Goal: Task Accomplishment & Management: Complete application form

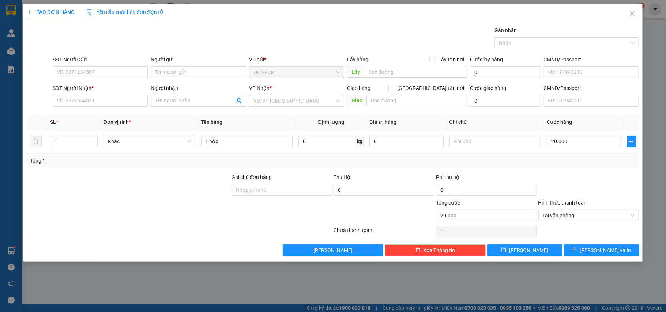
click at [120, 95] on div "SĐT Người Nhận *" at bounding box center [100, 89] width 95 height 11
click at [120, 99] on input "SĐT Người Nhận *" at bounding box center [100, 101] width 95 height 12
click at [79, 113] on div "0977307300 - BẢO" at bounding box center [100, 116] width 87 height 8
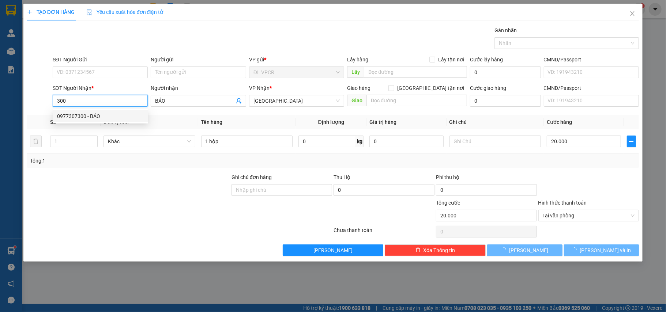
type input "0977307300"
type input "BẢO"
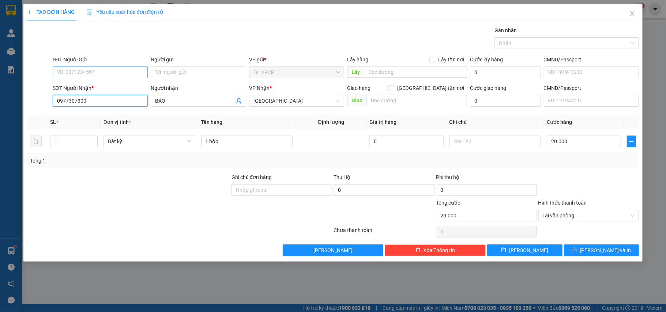
type input "0977307300"
click at [91, 72] on input "SĐT Người Gửi" at bounding box center [100, 73] width 95 height 12
click at [112, 88] on div "02583956469 - NK QUỐC TẾ" at bounding box center [100, 87] width 87 height 8
type input "02583956469"
type input "NK QUỐC TẾ"
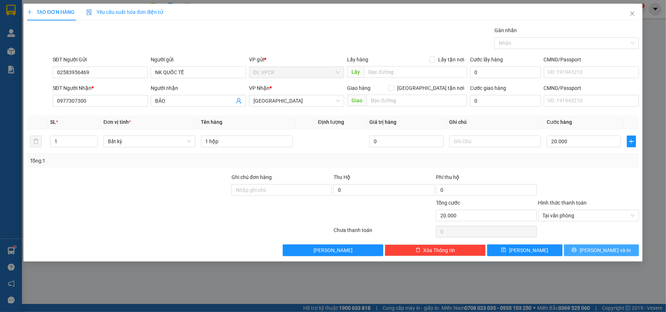
click at [586, 248] on button "Lưu và In" at bounding box center [601, 251] width 75 height 12
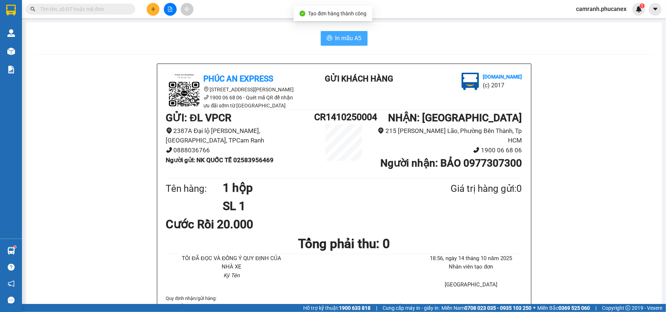
click at [338, 42] on span "In mẫu A5" at bounding box center [348, 38] width 26 height 9
click at [103, 4] on span at bounding box center [81, 9] width 110 height 11
click at [103, 9] on input "text" at bounding box center [83, 9] width 86 height 8
click at [104, 9] on input "text" at bounding box center [83, 9] width 86 height 8
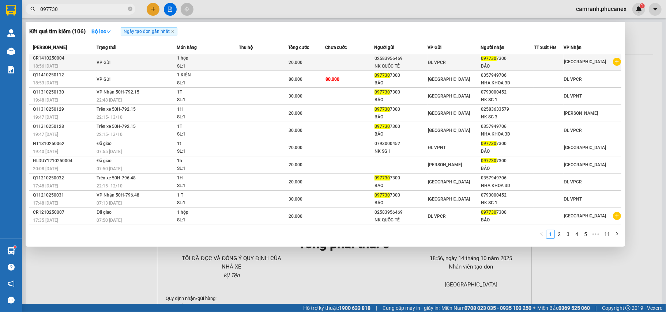
type input "097730"
click at [563, 63] on div at bounding box center [549, 63] width 29 height 8
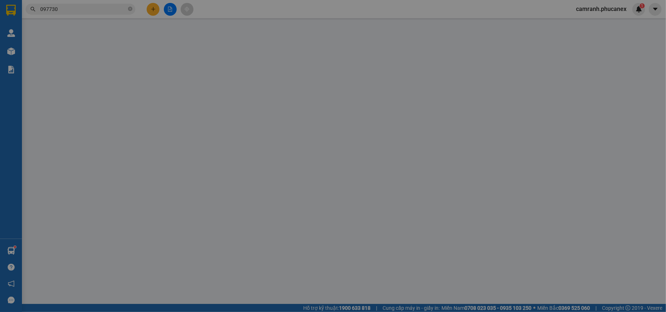
type input "02583956469"
type input "NK QUỐC TẾ"
type input "0977307300"
type input "BẢO"
type input "0"
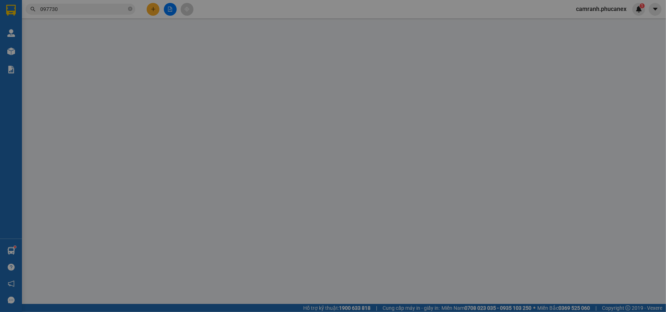
type input "20.000"
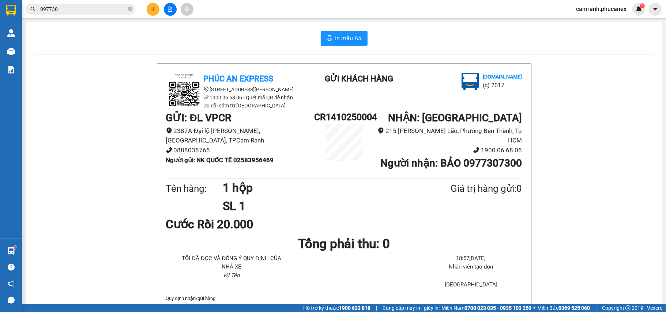
click at [72, 6] on input "097730" at bounding box center [83, 9] width 86 height 8
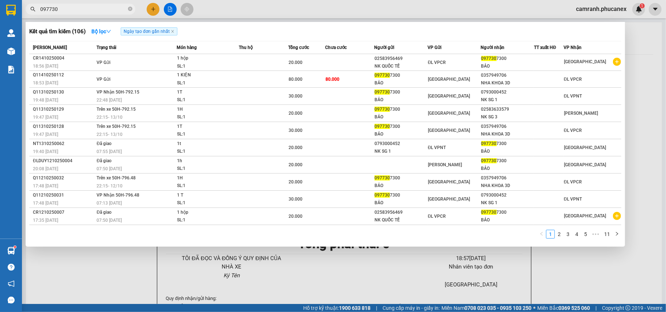
click at [78, 7] on input "097730" at bounding box center [83, 9] width 86 height 8
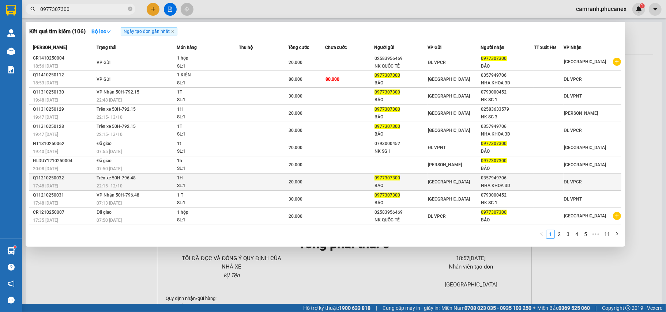
type input "0977307300"
click at [529, 181] on div "0357949706" at bounding box center [507, 179] width 53 height 8
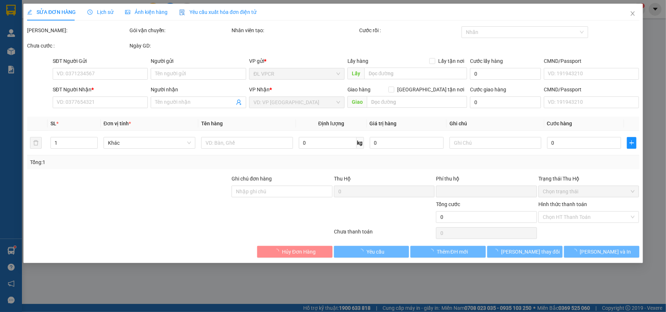
type input "0977307300"
type input "BẢO"
type input "0357949706"
type input "NHA KHOA 3D"
type input "0"
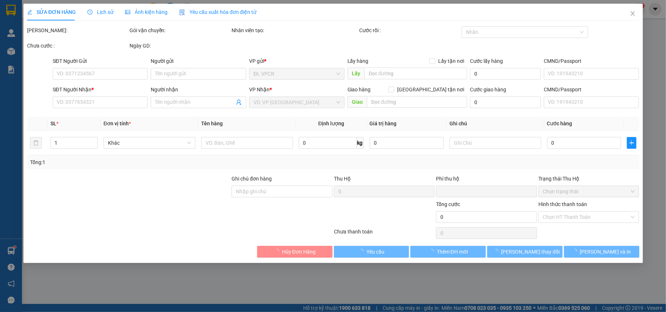
type input "20.000"
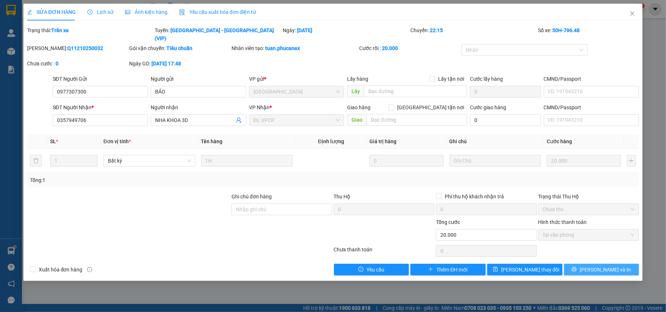
click at [618, 264] on button "Lưu và In" at bounding box center [601, 270] width 75 height 12
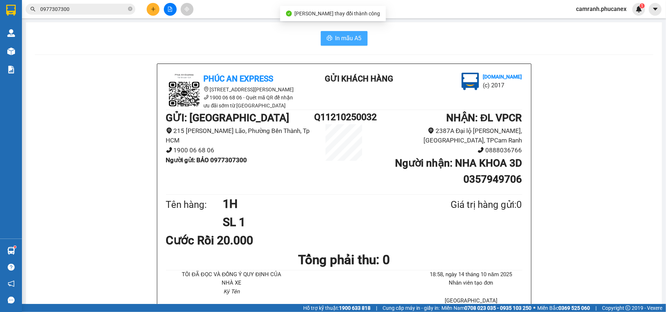
click at [349, 37] on span "In mẫu A5" at bounding box center [348, 38] width 26 height 9
click at [86, 5] on input "0977307300" at bounding box center [83, 9] width 86 height 8
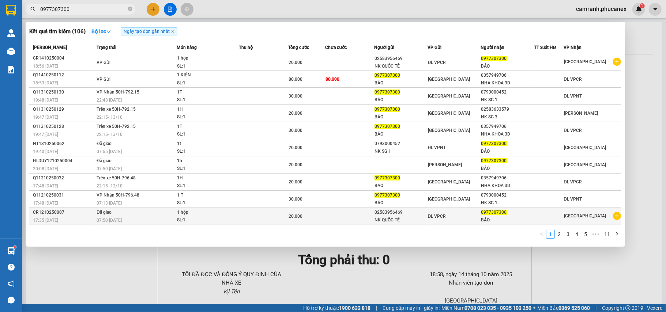
click at [477, 214] on div "ĐL VPCR" at bounding box center [454, 217] width 53 height 8
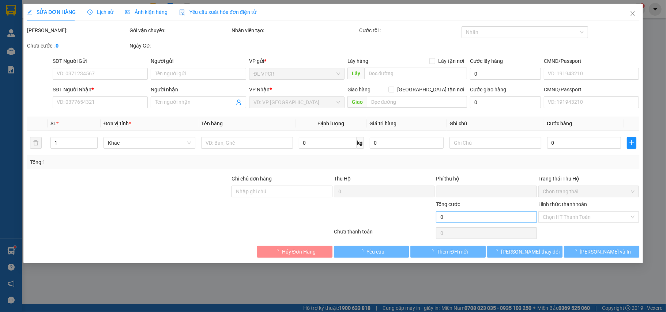
type input "02583956469"
type input "NK QUỐC TẾ"
type input "0977307300"
type input "BẢO"
type input "0"
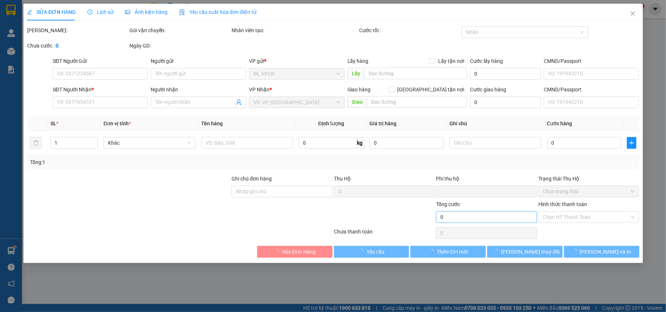
type input "20.000"
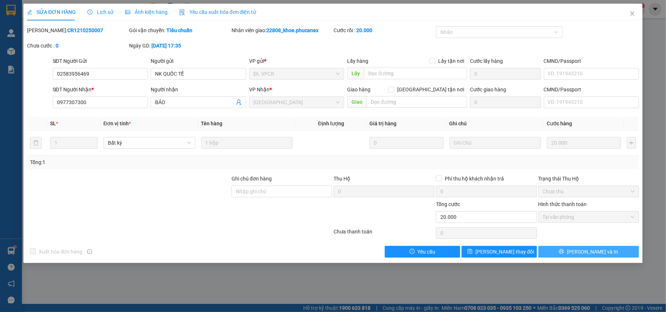
click at [614, 254] on button "Lưu và In" at bounding box center [589, 252] width 101 height 12
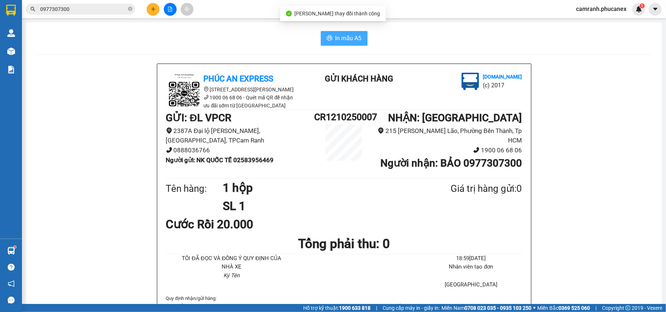
click at [342, 40] on span "In mẫu A5" at bounding box center [348, 38] width 26 height 9
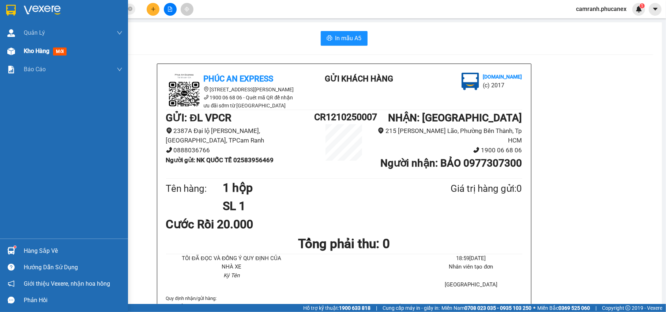
click at [29, 49] on span "Kho hàng" at bounding box center [37, 51] width 26 height 7
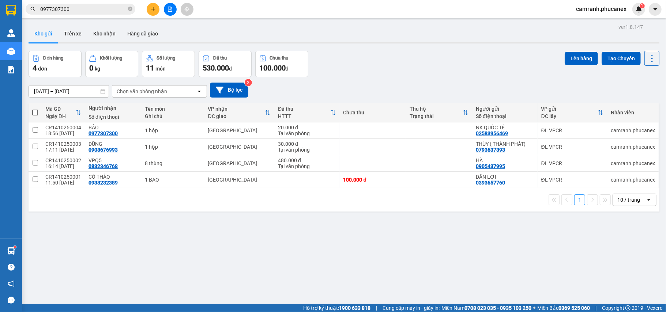
click at [101, 7] on input "0977307300" at bounding box center [83, 9] width 86 height 8
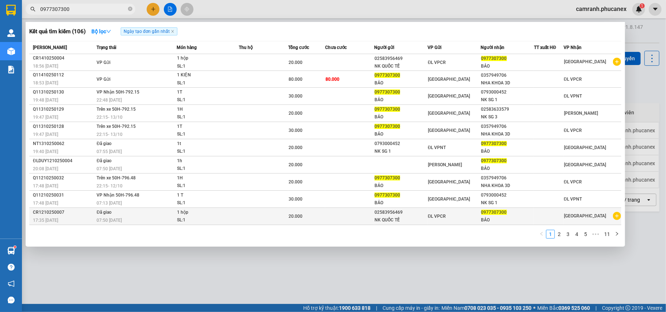
click at [616, 217] on icon "plus-circle" at bounding box center [617, 216] width 8 height 8
click at [495, 217] on div "BẢO" at bounding box center [507, 221] width 53 height 8
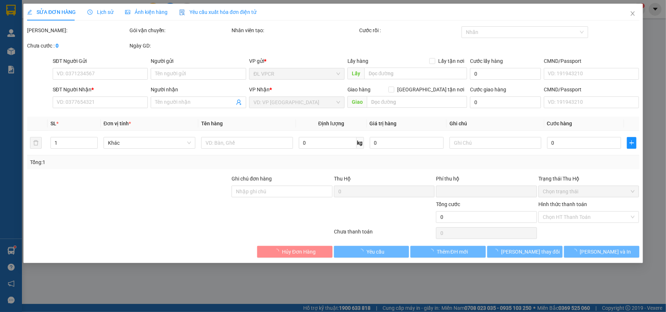
type input "02583956469"
type input "NK QUỐC TẾ"
type input "0977307300"
type input "BẢO"
type input "0"
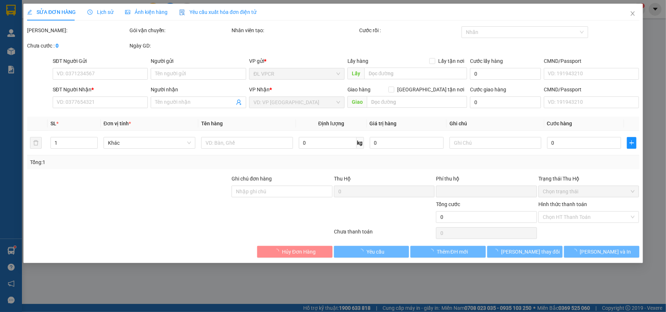
type input "20.000"
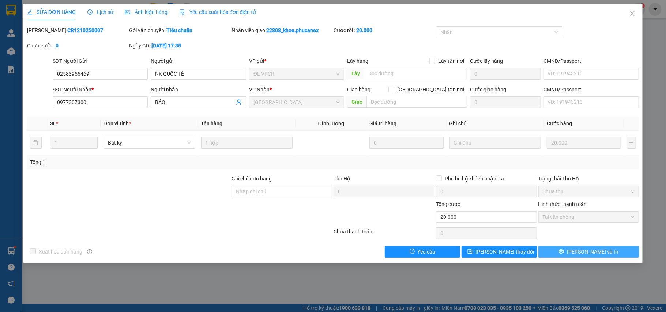
click at [605, 254] on button "Lưu và In" at bounding box center [589, 252] width 101 height 12
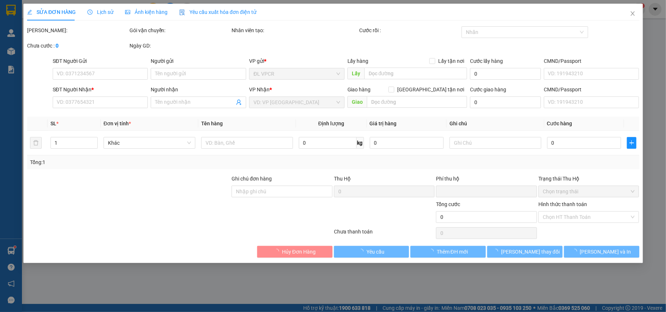
type input "02583956469"
type input "NK QUỐC TẾ"
type input "0977307300"
type input "BẢO"
type input "0"
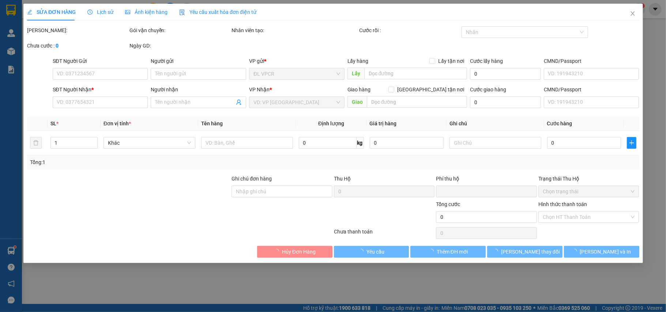
type input "20.000"
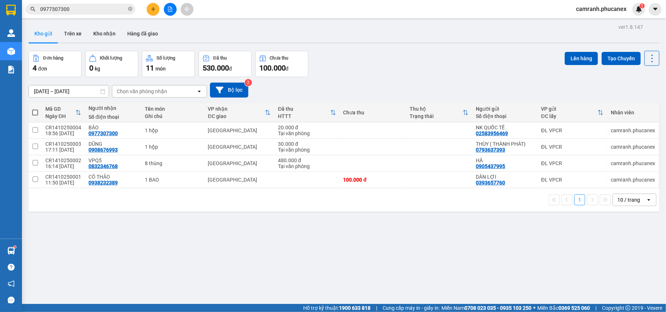
click at [85, 11] on input "0977307300" at bounding box center [83, 9] width 86 height 8
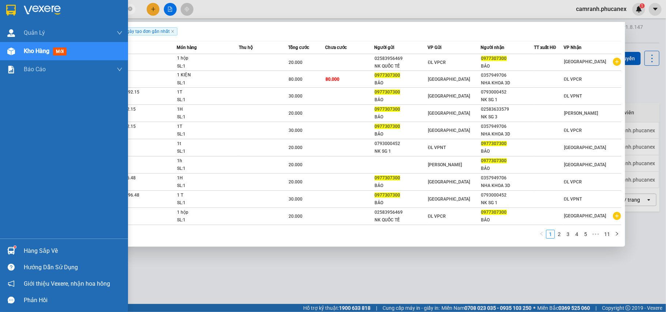
click at [34, 48] on span "Kho hàng" at bounding box center [37, 51] width 26 height 7
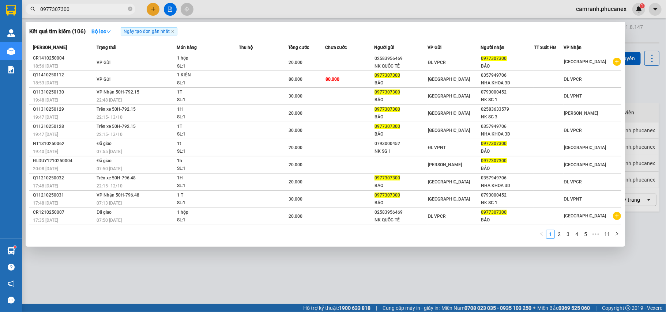
click at [76, 5] on input "0977307300" at bounding box center [83, 9] width 86 height 8
click at [130, 9] on icon "close-circle" at bounding box center [130, 9] width 4 height 4
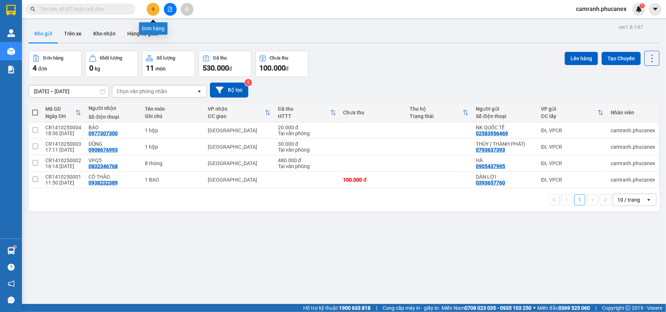
click at [153, 11] on icon "plus" at bounding box center [153, 9] width 5 height 5
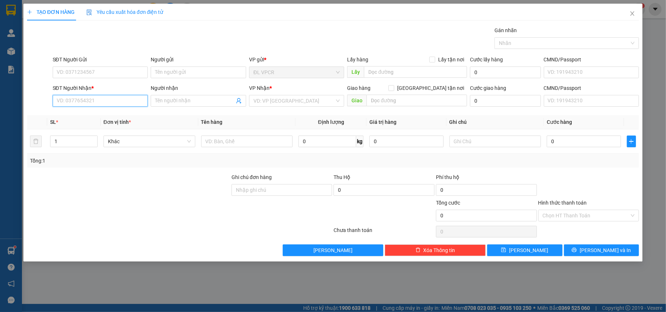
click at [113, 98] on input "SĐT Người Nhận *" at bounding box center [100, 101] width 95 height 12
type input "0919637747"
click at [181, 108] on div "Người nhận Tên người nhận" at bounding box center [198, 97] width 95 height 26
click at [147, 101] on input "0919637747" at bounding box center [100, 101] width 95 height 12
click at [161, 101] on input "Người nhận" at bounding box center [194, 101] width 79 height 8
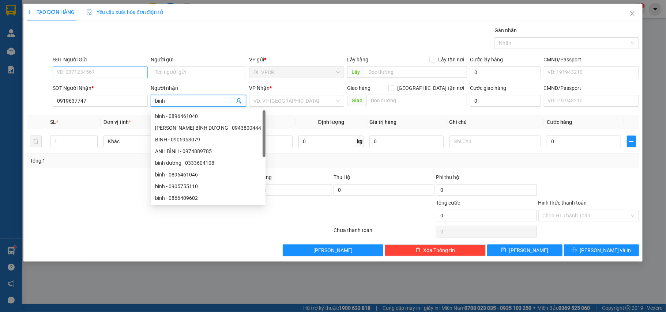
type input "bình"
click at [98, 72] on input "SĐT Người Gửi" at bounding box center [100, 73] width 95 height 12
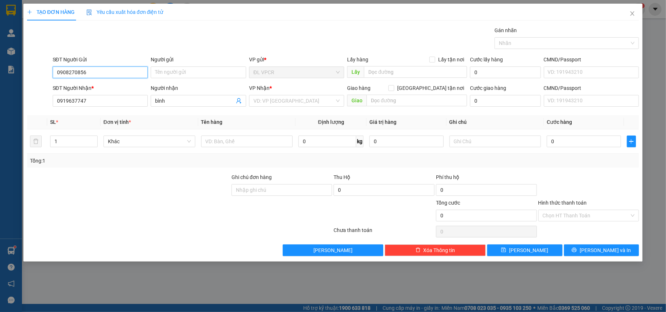
click at [100, 73] on input "0908270856" at bounding box center [100, 73] width 95 height 12
click at [101, 72] on input "0908270856" at bounding box center [100, 73] width 95 height 12
click at [113, 72] on input "0908270856" at bounding box center [100, 73] width 95 height 12
click at [121, 74] on input "0908270856" at bounding box center [100, 73] width 95 height 12
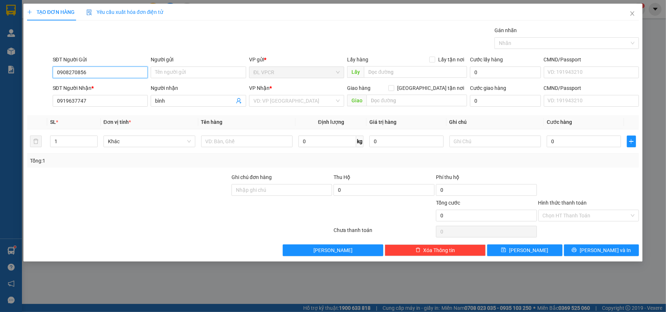
click at [121, 74] on input "0908270856" at bounding box center [100, 73] width 95 height 12
type input "0908270856"
drag, startPoint x: 96, startPoint y: 99, endPoint x: 42, endPoint y: 115, distance: 56.4
click at [42, 115] on div "Transit Pickup Surcharge Ids Transit Deliver Surcharge Ids Transit Deliver Surc…" at bounding box center [333, 141] width 612 height 230
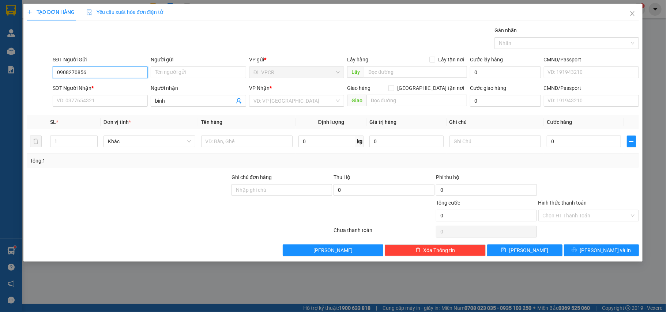
drag, startPoint x: 101, startPoint y: 70, endPoint x: 48, endPoint y: 75, distance: 54.0
click at [48, 75] on div "SĐT Người Gửi 0908270856 0908270856 Người gửi Tên người gửi VP gửi * ĐL VPCR Lấ…" at bounding box center [333, 69] width 614 height 26
paste input "0908270856"
type input "0908270856"
click at [96, 76] on input "0908270856" at bounding box center [100, 73] width 95 height 12
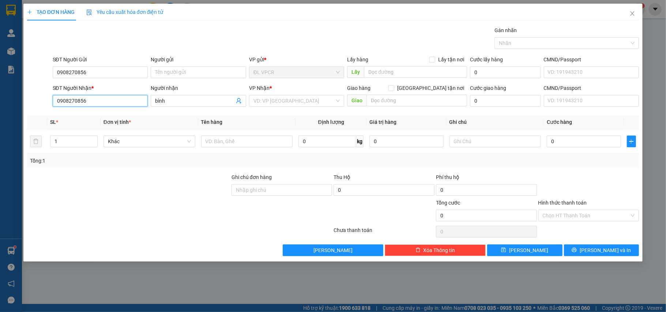
click at [94, 97] on input "0908270856" at bounding box center [100, 101] width 95 height 12
click at [93, 117] on div "0908270856 - BÌNH" at bounding box center [100, 116] width 87 height 8
type input "BÌNH"
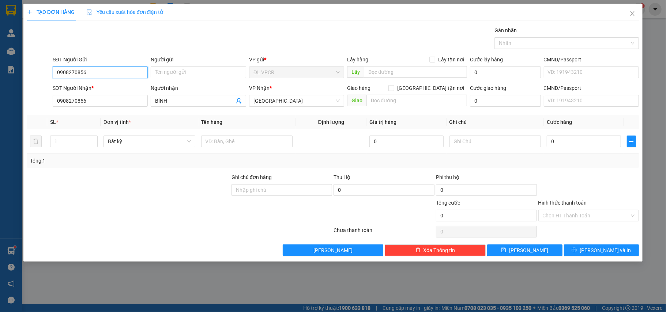
click at [94, 72] on input "0908270856" at bounding box center [100, 73] width 95 height 12
type input "0"
click at [104, 97] on div "0919637747 - QUỲNH" at bounding box center [100, 99] width 87 height 8
type input "0919637747"
type input "QUỲNH"
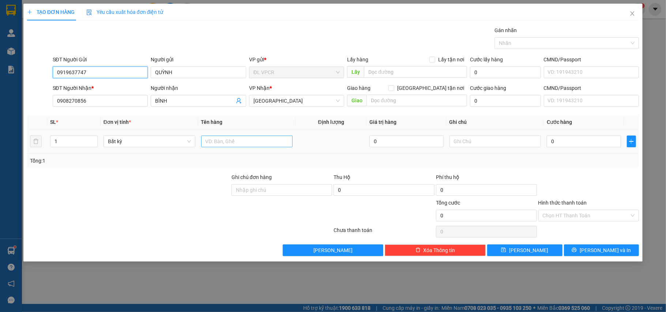
type input "0919637747"
click at [240, 145] on input "text" at bounding box center [247, 142] width 92 height 12
type input "1 tx"
click at [574, 142] on input "0" at bounding box center [584, 142] width 74 height 12
type input "6"
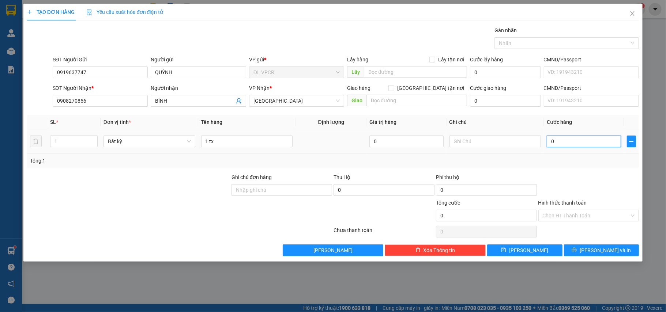
type input "6"
type input "60"
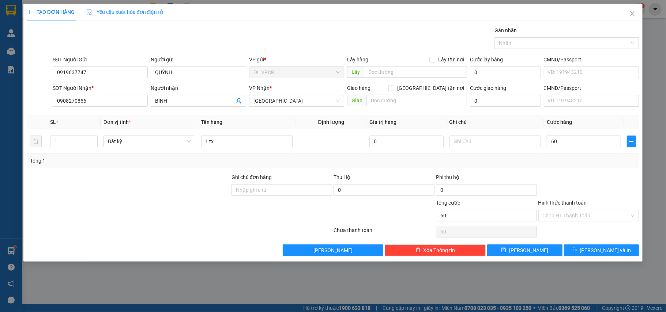
type input "60.000"
click at [586, 180] on div at bounding box center [589, 186] width 102 height 26
click at [598, 220] on input "Hình thức thanh toán" at bounding box center [586, 215] width 87 height 11
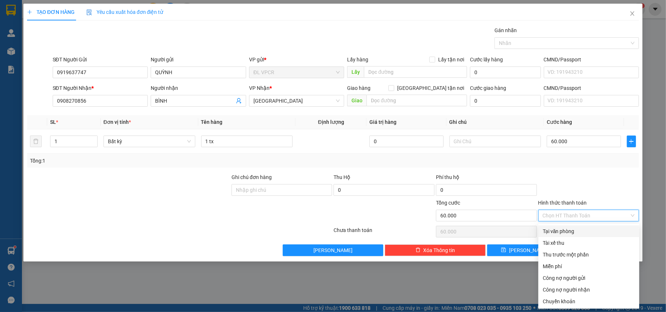
click at [574, 232] on div "Tại văn phòng" at bounding box center [589, 232] width 92 height 8
type input "0"
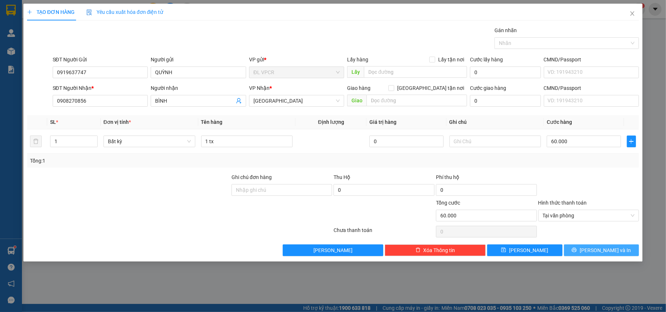
click at [615, 254] on span "Lưu và In" at bounding box center [605, 251] width 51 height 8
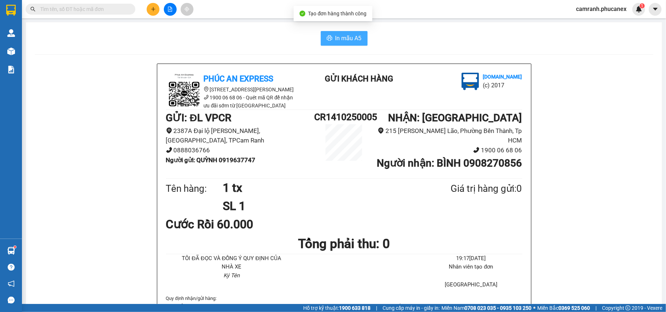
click at [348, 35] on span "In mẫu A5" at bounding box center [348, 38] width 26 height 9
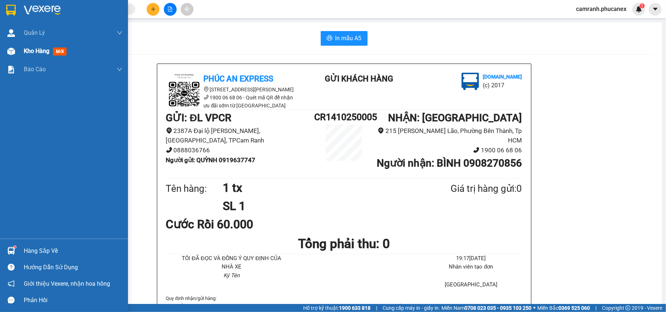
click at [43, 52] on span "Kho hàng" at bounding box center [37, 51] width 26 height 7
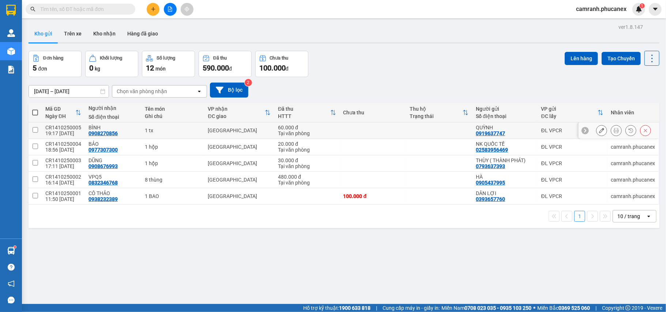
click at [614, 131] on icon at bounding box center [616, 130] width 5 height 5
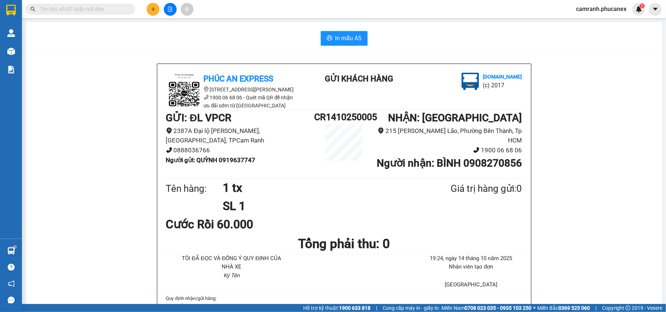
drag, startPoint x: 401, startPoint y: 136, endPoint x: 606, endPoint y: 199, distance: 214.4
drag, startPoint x: 606, startPoint y: 199, endPoint x: 323, endPoint y: 196, distance: 283.2
drag, startPoint x: 323, startPoint y: 196, endPoint x: 246, endPoint y: 94, distance: 127.5
click at [251, 94] on li "1900 06 68 06 - Quét mã QR để nhận ưu đãi sớm từ [GEOGRAPHIC_DATA]" at bounding box center [232, 102] width 132 height 16
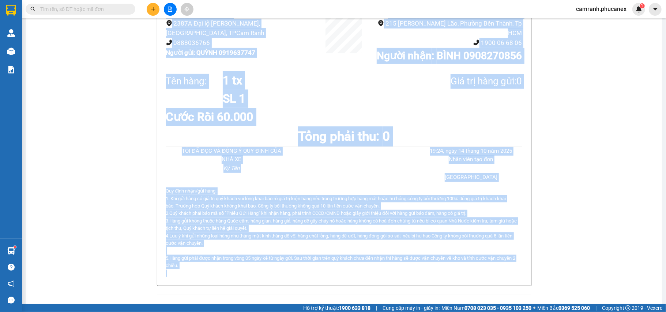
drag, startPoint x: 119, startPoint y: 53, endPoint x: 428, endPoint y: 196, distance: 340.0
click at [467, 280] on div "In mẫu A5 Phúc An Express 215 Phạm Ngũ Lão, Quận 1 1900 06 68 06 - Quét mã QR đ…" at bounding box center [344, 241] width 636 height 652
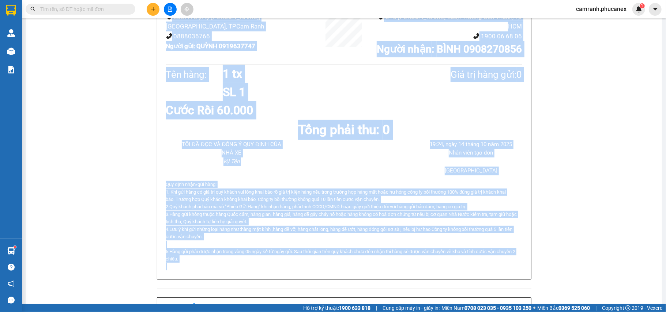
copy div "Phúc An Express 215 Phạm Ngũ Lão, Quận 1 1900 06 68 06 - Quét mã QR để nhận ưu …"
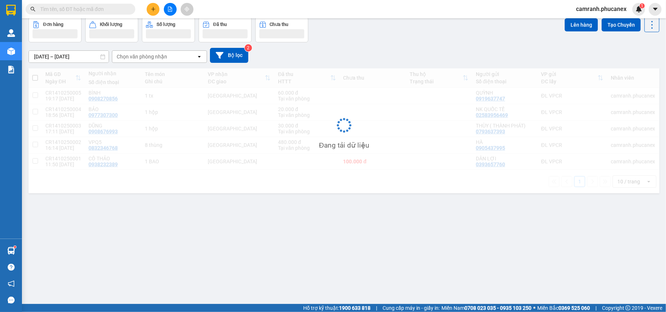
scroll to position [34, 0]
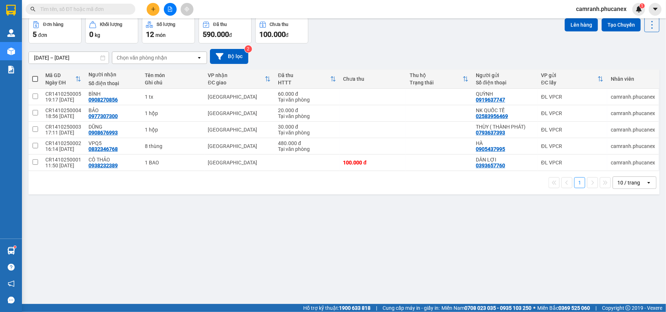
click at [155, 15] on button at bounding box center [153, 9] width 13 height 13
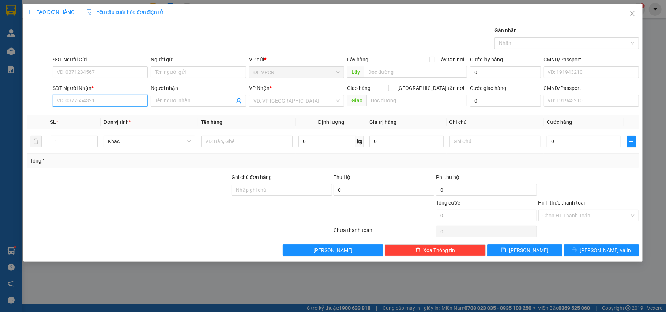
click at [112, 99] on input "SĐT Người Nhận *" at bounding box center [100, 101] width 95 height 12
click at [106, 100] on input "SĐT Người Nhận *" at bounding box center [100, 101] width 95 height 12
click at [116, 116] on div "0906809763 - LAB KIỆT" at bounding box center [100, 116] width 87 height 8
type input "0906809763"
type input "LAB KIỆT"
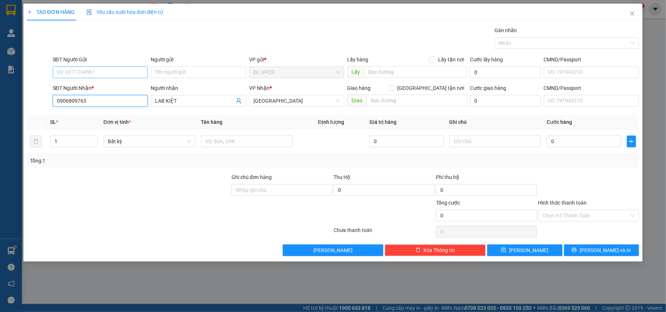
type input "0906809763"
click at [104, 70] on input "SĐT Người Gửi" at bounding box center [100, 73] width 95 height 12
click at [121, 100] on div "0394433239 - NK VIỆT NHÃ" at bounding box center [102, 99] width 90 height 8
type input "0394433239"
type input "NK VIỆT NHÃ"
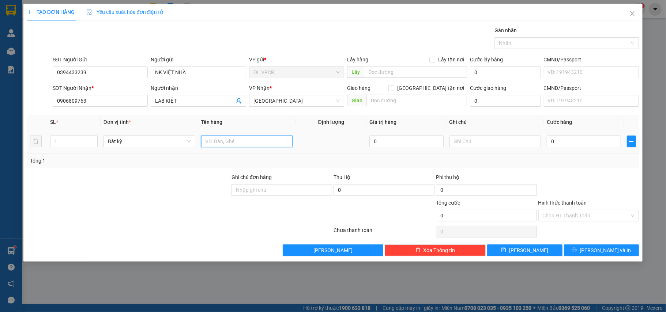
click at [278, 145] on input "text" at bounding box center [247, 142] width 92 height 12
type input "1 hộp"
click at [602, 147] on input "0" at bounding box center [584, 142] width 74 height 12
type input "2"
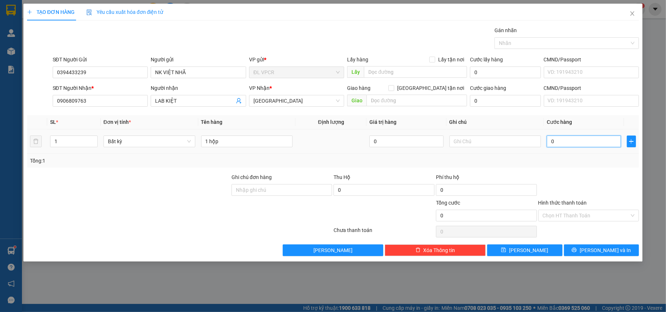
type input "2"
type input "20"
type input "20.000"
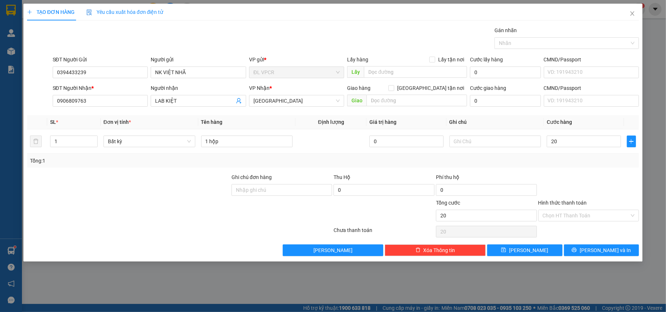
type input "20.000"
click at [588, 179] on div at bounding box center [589, 186] width 102 height 26
drag, startPoint x: 594, startPoint y: 219, endPoint x: 587, endPoint y: 220, distance: 7.0
click at [594, 220] on input "Hình thức thanh toán" at bounding box center [586, 215] width 87 height 11
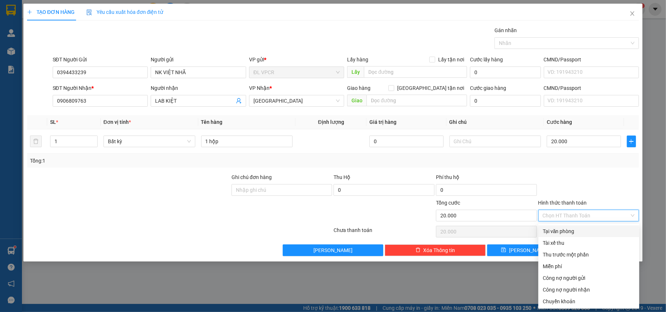
drag, startPoint x: 569, startPoint y: 230, endPoint x: 580, endPoint y: 237, distance: 12.8
click at [568, 231] on div "Tại văn phòng" at bounding box center [589, 232] width 92 height 8
type input "0"
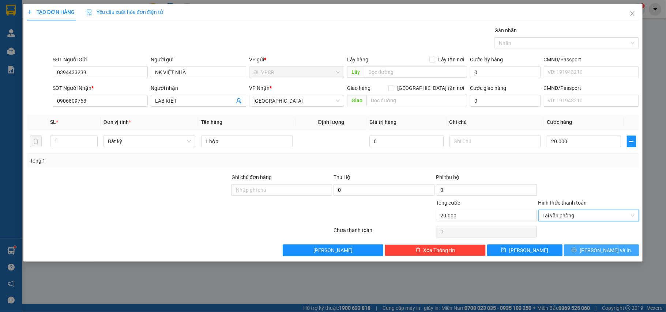
drag, startPoint x: 588, startPoint y: 241, endPoint x: 593, endPoint y: 247, distance: 7.9
click at [588, 241] on div "Transit Pickup Surcharge Ids Transit Deliver Surcharge Ids Transit Deliver Surc…" at bounding box center [333, 141] width 612 height 230
click at [593, 247] on button "Lưu và In" at bounding box center [601, 251] width 75 height 12
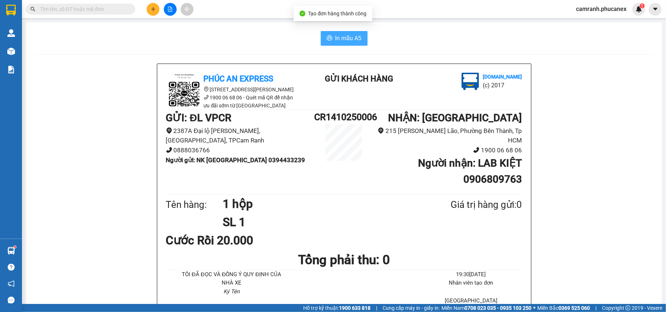
click at [335, 37] on span "In mẫu A5" at bounding box center [348, 38] width 26 height 9
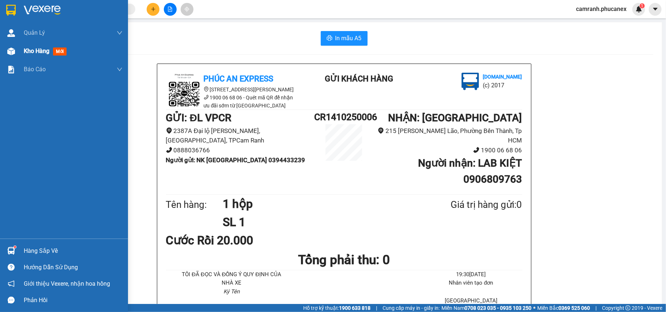
click at [35, 53] on span "Kho hàng" at bounding box center [37, 51] width 26 height 7
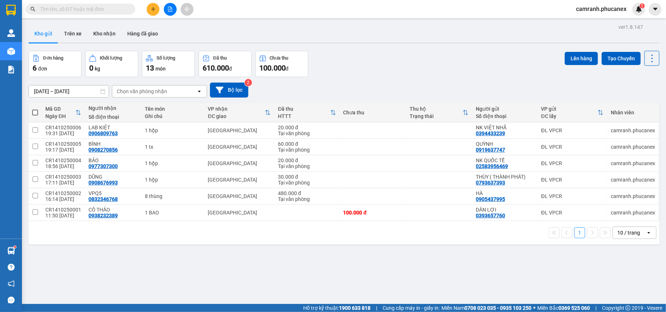
click at [35, 110] on span at bounding box center [35, 113] width 6 height 6
click at [35, 109] on input "checkbox" at bounding box center [35, 109] width 0 height 0
checkbox input "true"
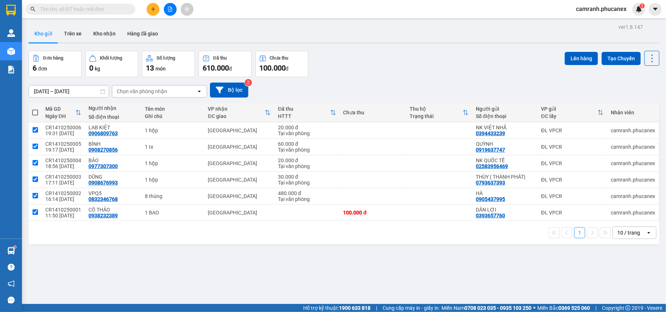
checkbox input "true"
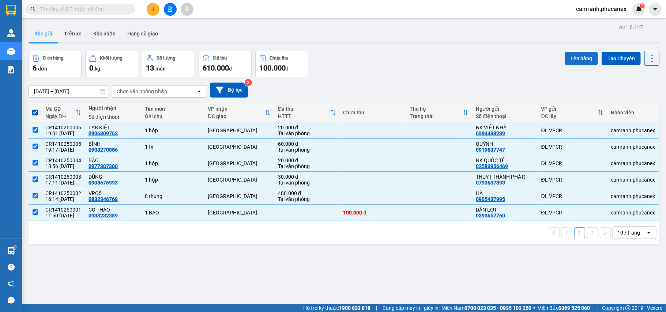
click at [578, 54] on button "Lên hàng" at bounding box center [581, 58] width 33 height 13
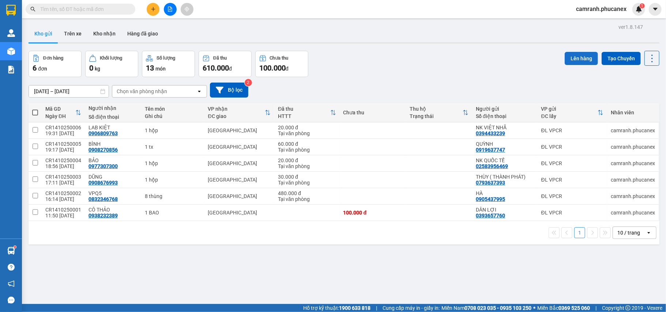
click at [575, 58] on button "Lên hàng" at bounding box center [581, 58] width 33 height 13
click at [34, 112] on span at bounding box center [35, 113] width 6 height 6
click at [35, 109] on input "checkbox" at bounding box center [35, 109] width 0 height 0
checkbox input "true"
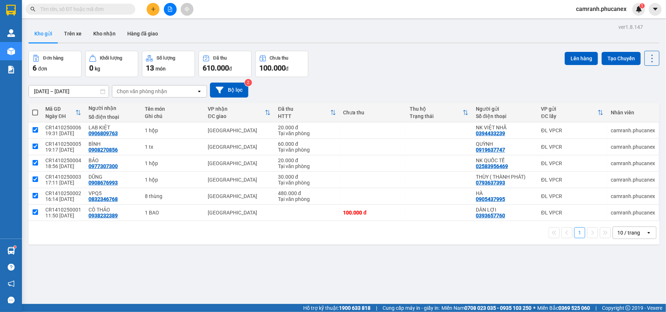
checkbox input "true"
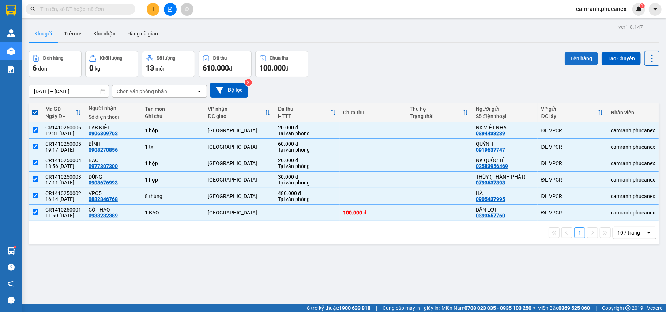
click at [566, 56] on button "Lên hàng" at bounding box center [581, 58] width 33 height 13
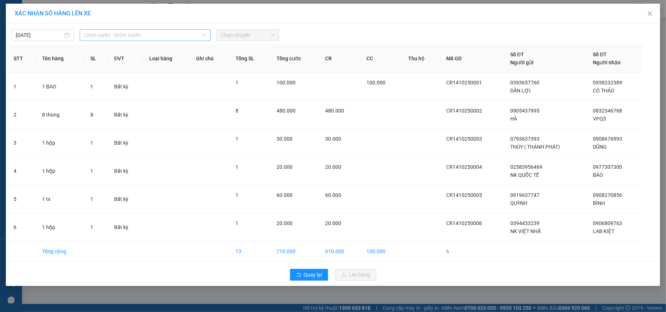
click at [172, 31] on span "Chọn tuyến - nhóm tuyến" at bounding box center [145, 35] width 122 height 11
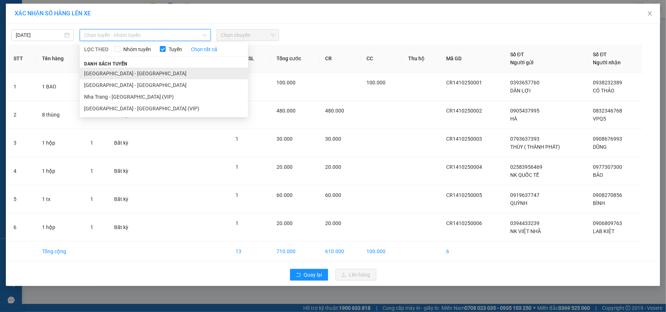
click at [127, 75] on li "Nha Trang - Sài Gòn" at bounding box center [164, 74] width 168 height 12
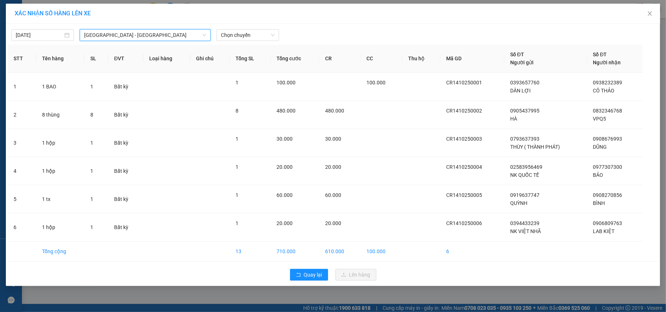
click at [236, 42] on div "14/10/2025 Nha Trang - Sài Gòn Nha Trang - Sài Gòn LỌC THEO Nhóm tuyến Tuyến Ch…" at bounding box center [333, 155] width 655 height 263
click at [243, 34] on span "Chọn chuyến" at bounding box center [248, 35] width 54 height 11
click at [240, 59] on div "20:30 - 79H-099.07" at bounding box center [249, 61] width 57 height 8
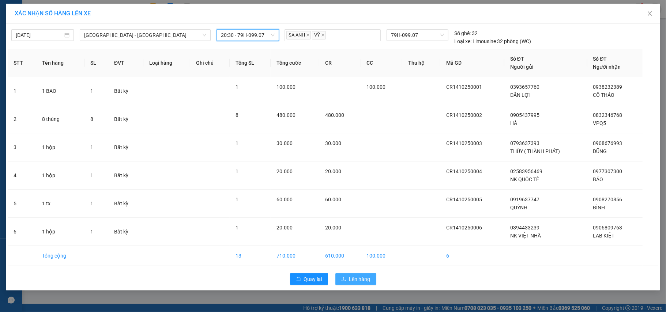
click at [369, 284] on span "Lên hàng" at bounding box center [359, 279] width 21 height 8
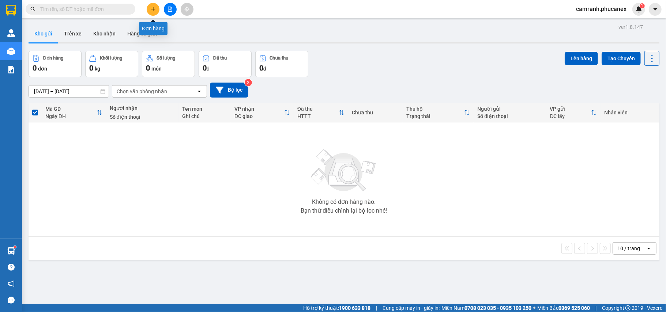
click at [154, 10] on icon "plus" at bounding box center [153, 9] width 5 height 5
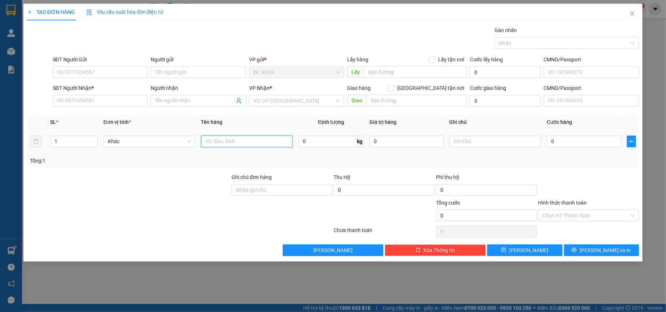
click at [237, 138] on input "text" at bounding box center [247, 142] width 92 height 12
type input "1 tx"
drag, startPoint x: 226, startPoint y: 141, endPoint x: 188, endPoint y: 178, distance: 52.5
click at [188, 178] on div at bounding box center [128, 186] width 205 height 26
click at [111, 99] on input "SĐT Người Nhận *" at bounding box center [100, 101] width 95 height 12
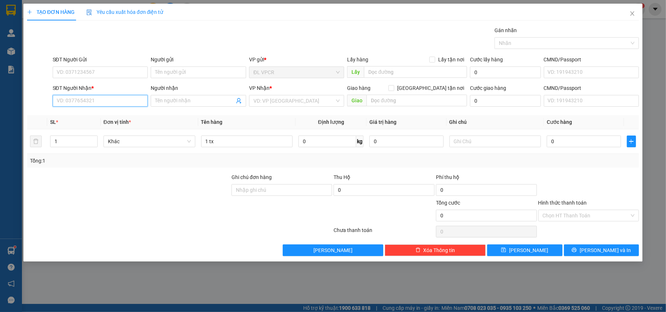
click at [105, 101] on input "SĐT Người Nhận *" at bounding box center [100, 101] width 95 height 12
click at [96, 115] on div "0914702274 - CẬU HÙNG" at bounding box center [100, 116] width 87 height 8
type input "0914702274"
type input "CẬU HÙNG"
type input "0914702274"
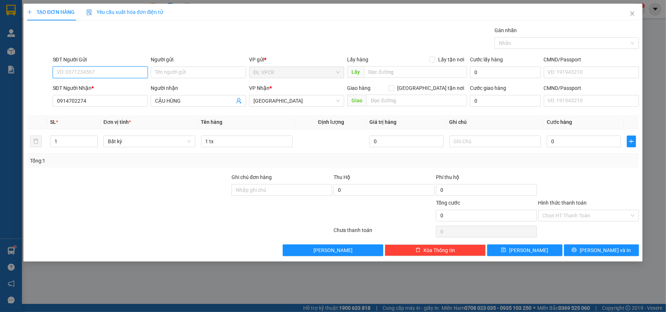
click at [92, 71] on input "SĐT Người Gửi" at bounding box center [100, 73] width 95 height 12
click at [103, 86] on div "0905766616 - SUM" at bounding box center [100, 87] width 87 height 8
type input "0905766616"
type input "SUM"
click at [592, 215] on input "Hình thức thanh toán" at bounding box center [586, 215] width 87 height 11
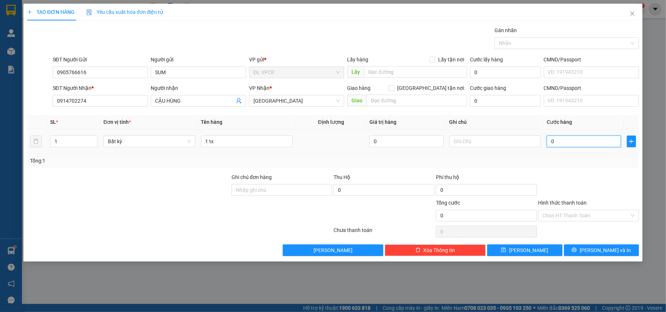
click at [572, 145] on input "0" at bounding box center [584, 142] width 74 height 12
type input "4"
type input "40"
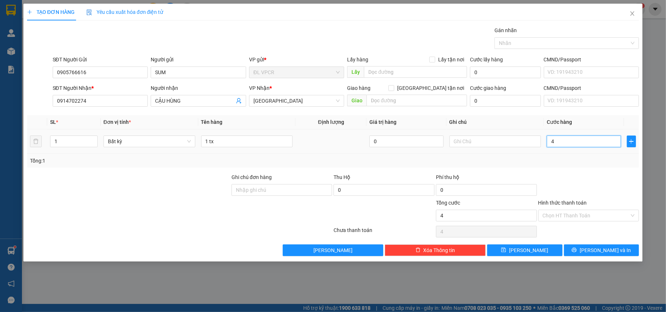
type input "40"
type input "40.000"
click at [570, 169] on div "Transit Pickup Surcharge Ids Transit Deliver Surcharge Ids Transit Deliver Surc…" at bounding box center [333, 141] width 612 height 230
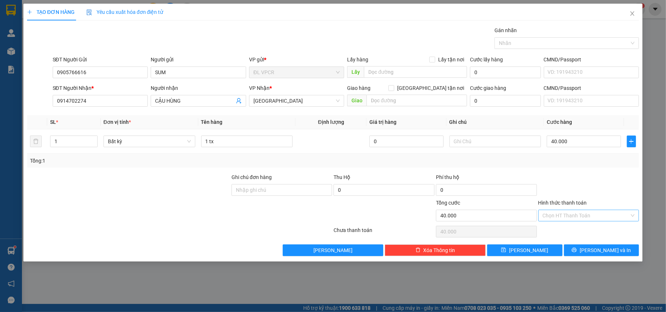
click at [583, 217] on input "Hình thức thanh toán" at bounding box center [586, 215] width 87 height 11
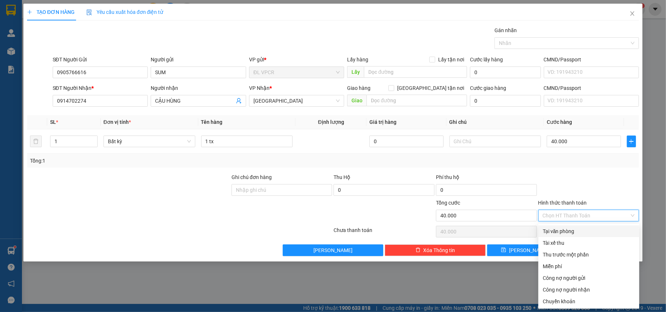
drag, startPoint x: 565, startPoint y: 228, endPoint x: 567, endPoint y: 236, distance: 8.6
click at [565, 228] on div "Tại văn phòng" at bounding box center [589, 232] width 92 height 8
type input "0"
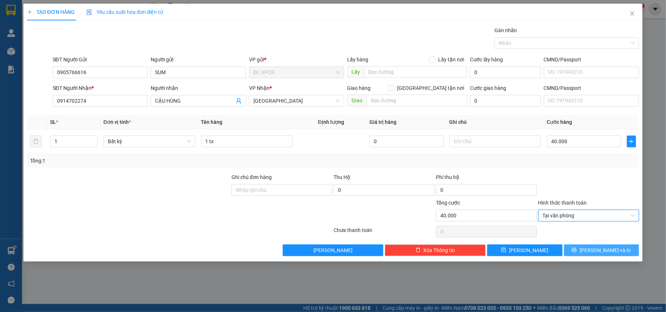
click at [612, 248] on span "Lưu và In" at bounding box center [605, 251] width 51 height 8
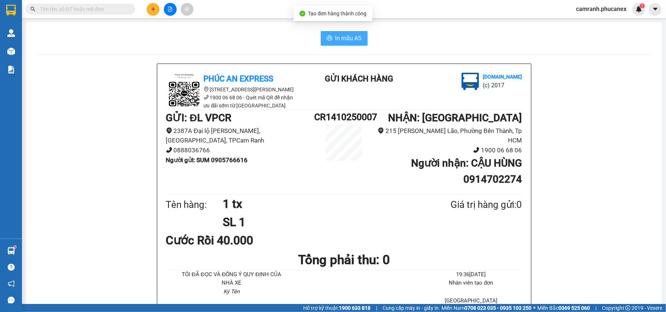
click at [339, 39] on span "In mẫu A5" at bounding box center [348, 38] width 26 height 9
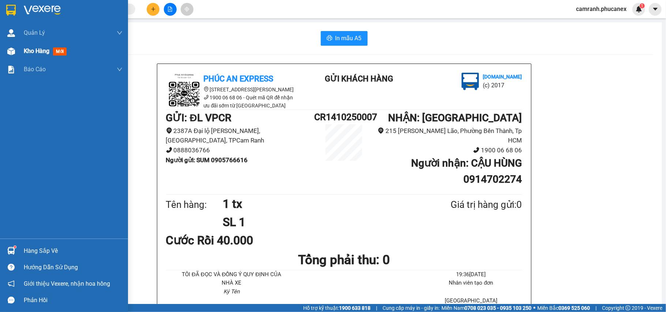
click at [42, 52] on span "Kho hàng" at bounding box center [37, 51] width 26 height 7
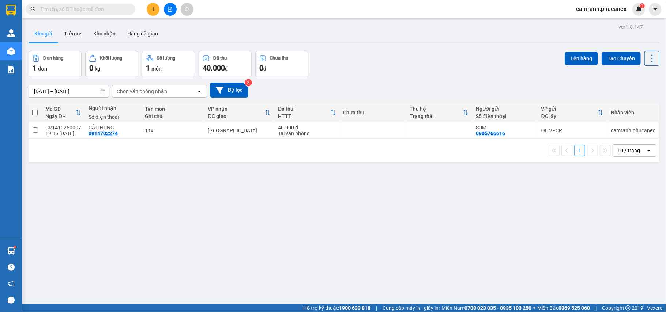
click at [37, 112] on span at bounding box center [35, 113] width 6 height 6
click at [35, 109] on input "checkbox" at bounding box center [35, 109] width 0 height 0
checkbox input "true"
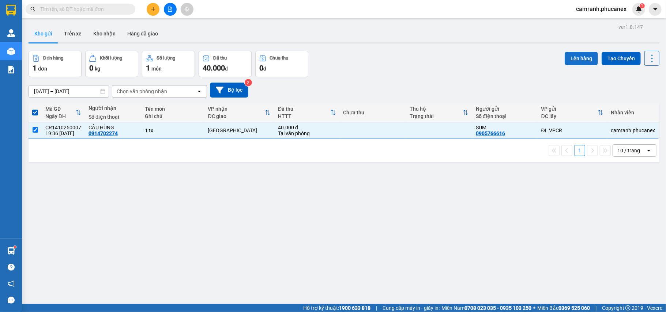
click at [579, 60] on button "Lên hàng" at bounding box center [581, 58] width 33 height 13
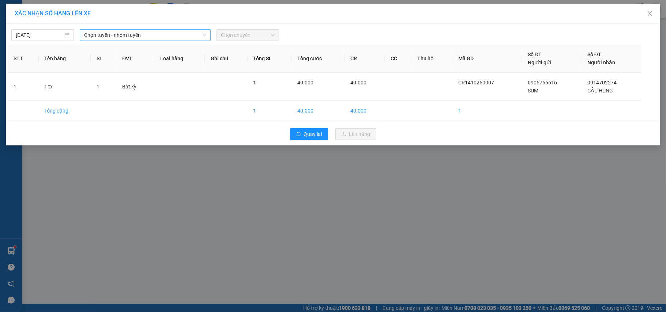
click at [176, 34] on span "Chọn tuyến - nhóm tuyến" at bounding box center [145, 35] width 122 height 11
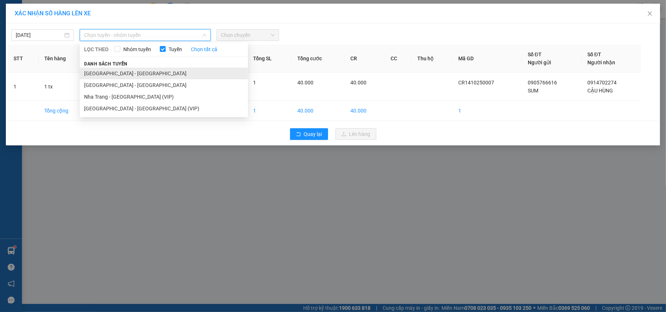
click at [126, 75] on li "Nha Trang - Sài Gòn" at bounding box center [164, 74] width 168 height 12
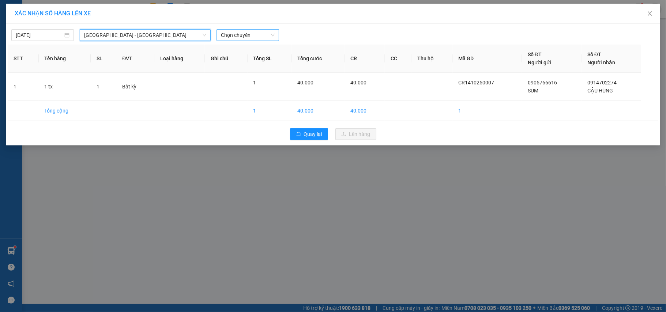
click at [249, 38] on span "Chọn chuyến" at bounding box center [248, 35] width 54 height 11
click at [255, 60] on div "20:30 - 79H-099.07" at bounding box center [249, 61] width 57 height 8
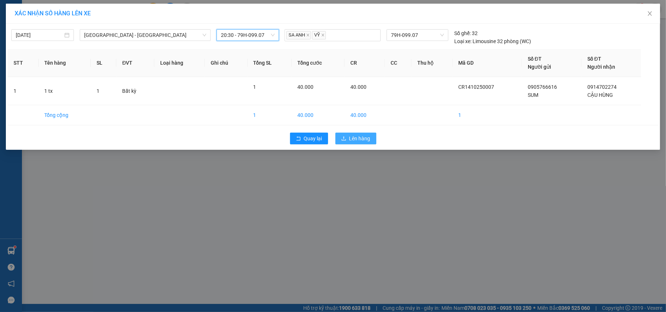
click at [352, 141] on span "Lên hàng" at bounding box center [359, 139] width 21 height 8
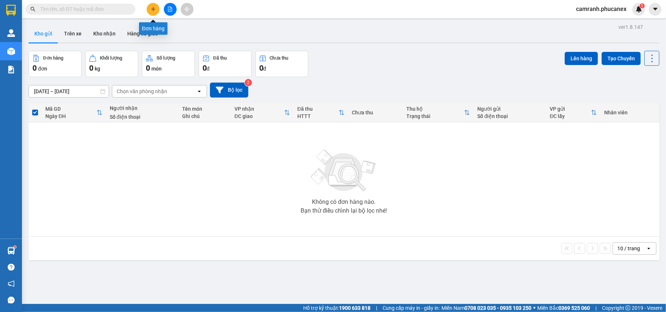
click at [151, 7] on icon "plus" at bounding box center [153, 9] width 5 height 5
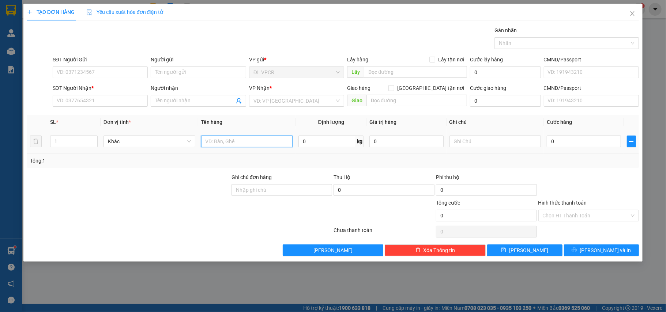
click at [216, 143] on input "text" at bounding box center [247, 142] width 92 height 12
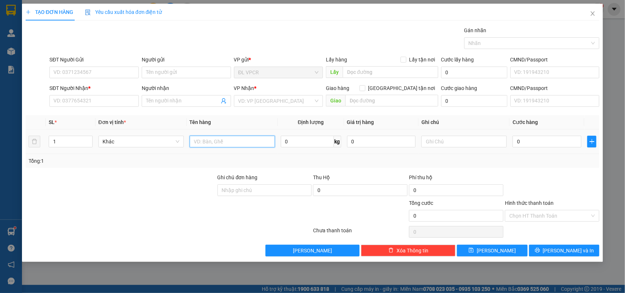
click at [231, 142] on input "text" at bounding box center [232, 142] width 85 height 12
drag, startPoint x: 196, startPoint y: 139, endPoint x: 209, endPoint y: 149, distance: 16.2
click at [196, 140] on input "1tx" at bounding box center [232, 142] width 85 height 12
type input "1 tx"
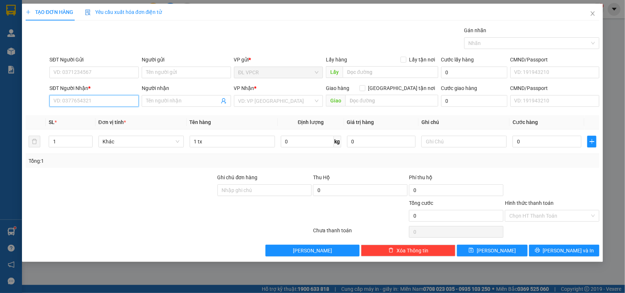
click at [110, 102] on input "SĐT Người Nhận *" at bounding box center [93, 101] width 89 height 12
drag, startPoint x: 61, startPoint y: 100, endPoint x: 56, endPoint y: 106, distance: 8.8
click at [56, 106] on input "6616" at bounding box center [93, 101] width 89 height 12
click at [82, 116] on div "0367526166 - VỰA TRUNG CUA ( BXE BÀ RỊA)" at bounding box center [106, 116] width 105 height 8
type input "0367526166"
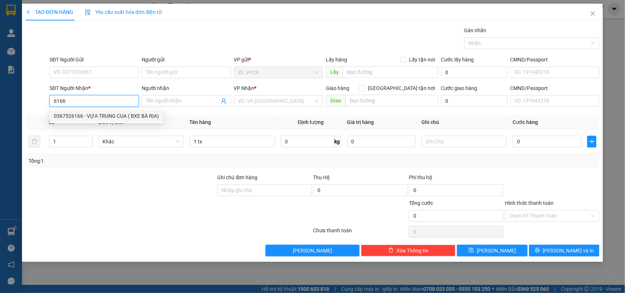
type input "VỰA TRUNG CUA ( BXE BÀ RỊA)"
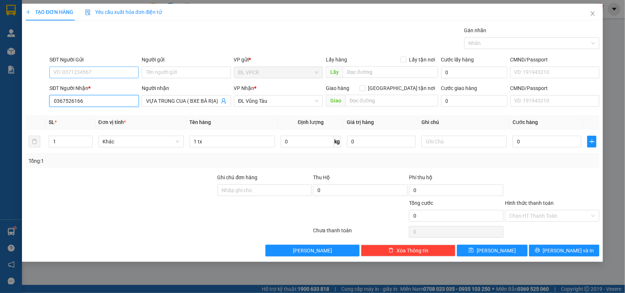
type input "0367526166"
click at [91, 74] on input "SĐT Người Gửi" at bounding box center [93, 73] width 89 height 12
click at [101, 86] on div "0981381341 - KHÁNH" at bounding box center [94, 87] width 80 height 8
type input "0981381341"
type input "KHÁNH"
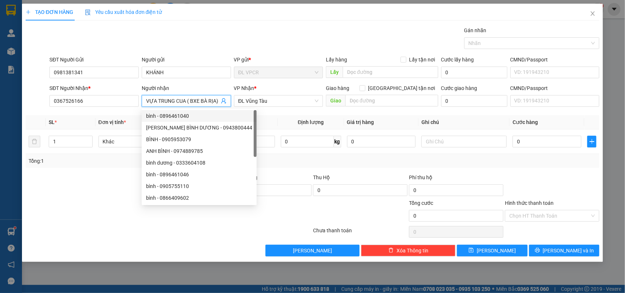
drag, startPoint x: 217, startPoint y: 101, endPoint x: 145, endPoint y: 114, distance: 72.8
click at [145, 114] on body "Kết quả tìm kiếm ( 106 ) Bộ lọc Ngày tạo đơn gần nhất Mã ĐH Trạng thái Món hàng…" at bounding box center [312, 146] width 625 height 293
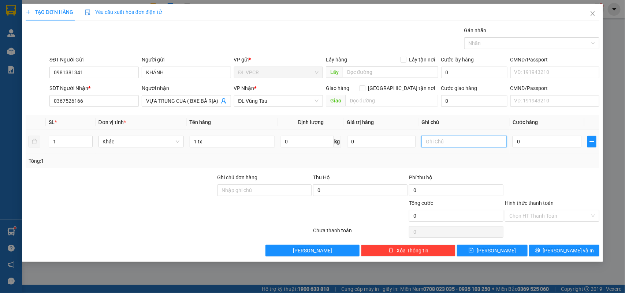
paste input "VỰA TRUNG CUA ( BXE BÀ RỊA)"
type input "VỰA TRUNG CUA ( BXE BÀ RỊA)"
click at [476, 159] on div "Tổng: 1" at bounding box center [313, 161] width 568 height 8
click at [537, 143] on input "0" at bounding box center [546, 142] width 69 height 12
type input "5"
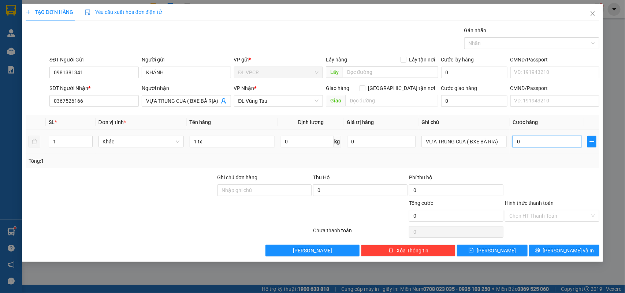
type input "5"
type input "50"
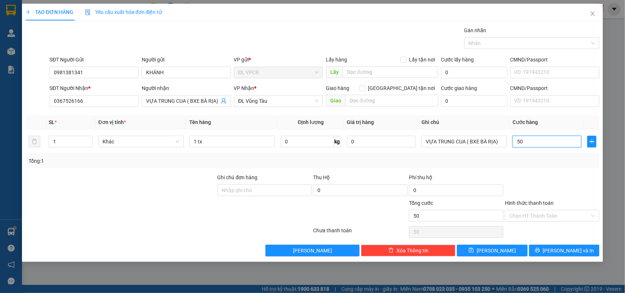
type input "5"
type input "0"
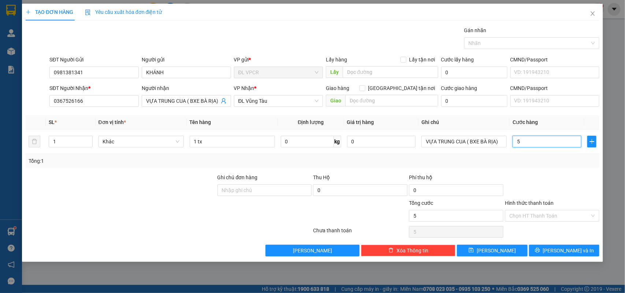
type input "0"
drag, startPoint x: 547, startPoint y: 143, endPoint x: 513, endPoint y: 147, distance: 33.9
click at [513, 147] on input "0" at bounding box center [546, 142] width 69 height 12
type input "6"
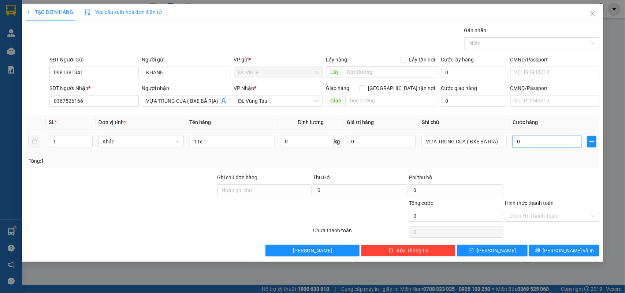
type input "6"
type input "60"
type input "60.000"
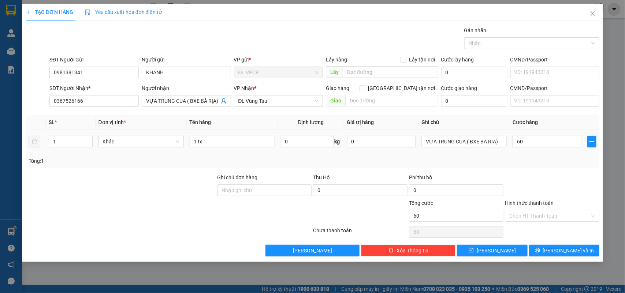
type input "60.000"
click at [545, 165] on div "Tổng: 1" at bounding box center [313, 161] width 568 height 8
click at [555, 215] on input "Hình thức thanh toán" at bounding box center [549, 215] width 80 height 11
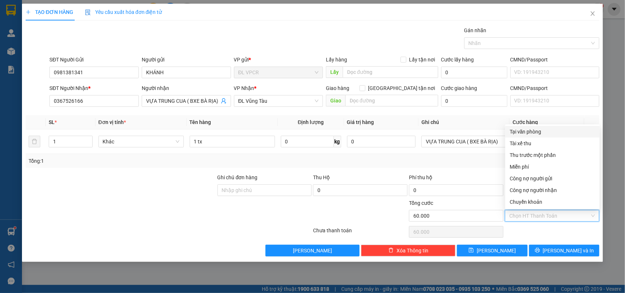
click at [539, 132] on div "Tại văn phòng" at bounding box center [552, 132] width 86 height 8
type input "0"
click at [532, 129] on div "Tại văn phòng" at bounding box center [552, 132] width 86 height 8
click at [485, 160] on div "Tổng: 1" at bounding box center [313, 161] width 568 height 8
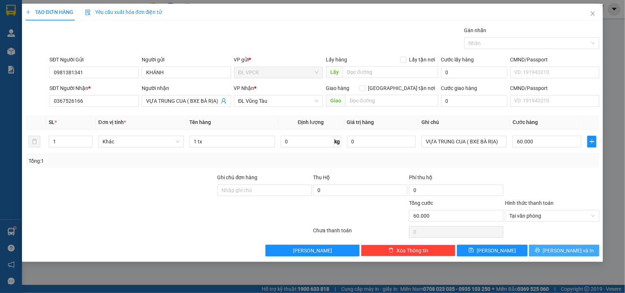
click at [573, 254] on span "Lưu và In" at bounding box center [568, 251] width 51 height 8
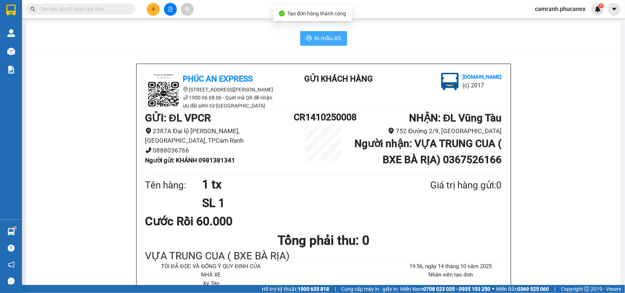
click at [315, 37] on span "In mẫu A5" at bounding box center [328, 38] width 26 height 9
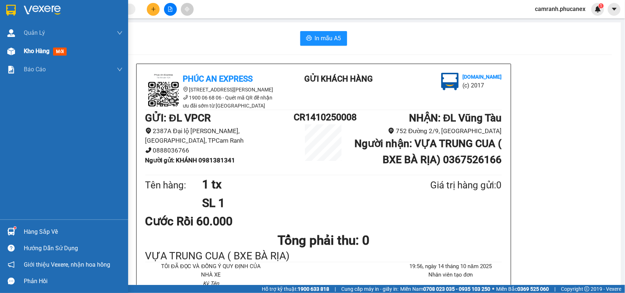
click at [39, 52] on span "Kho hàng" at bounding box center [37, 51] width 26 height 7
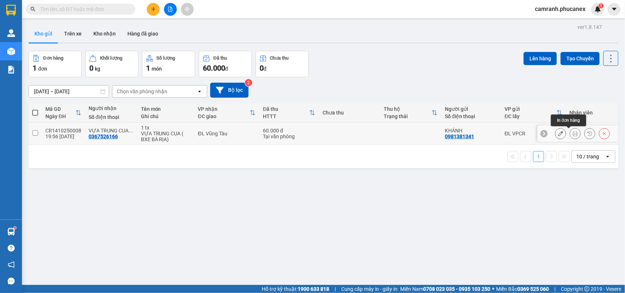
click at [571, 135] on button at bounding box center [575, 133] width 10 height 13
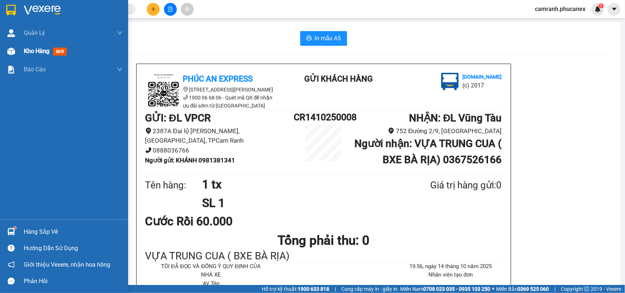
click at [36, 53] on span "Kho hàng" at bounding box center [37, 51] width 26 height 7
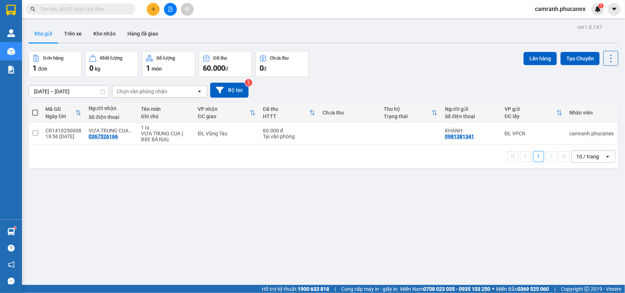
click at [39, 114] on th at bounding box center [35, 112] width 13 height 19
click at [37, 113] on span at bounding box center [35, 113] width 6 height 6
click at [35, 109] on input "checkbox" at bounding box center [35, 109] width 0 height 0
checkbox input "true"
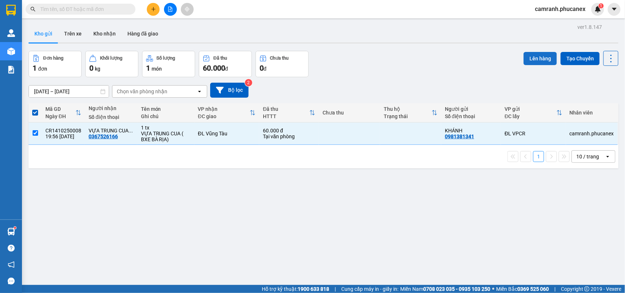
click at [534, 56] on button "Lên hàng" at bounding box center [539, 58] width 33 height 13
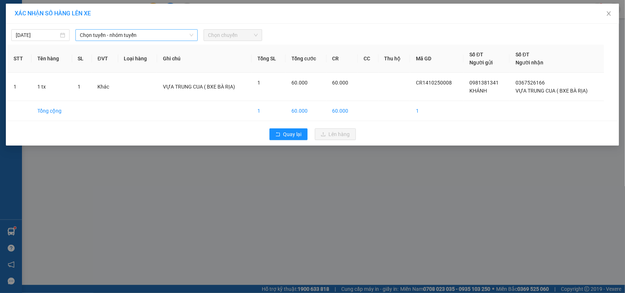
click at [192, 34] on icon "down" at bounding box center [191, 35] width 4 height 4
click at [190, 31] on span "Chọn tuyến - nhóm tuyến" at bounding box center [136, 35] width 113 height 11
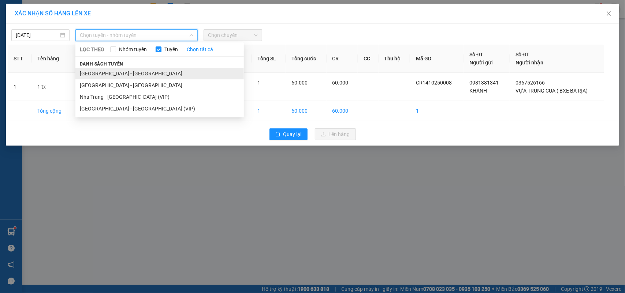
click at [115, 79] on li "Nha Trang - Sài Gòn" at bounding box center [159, 74] width 168 height 12
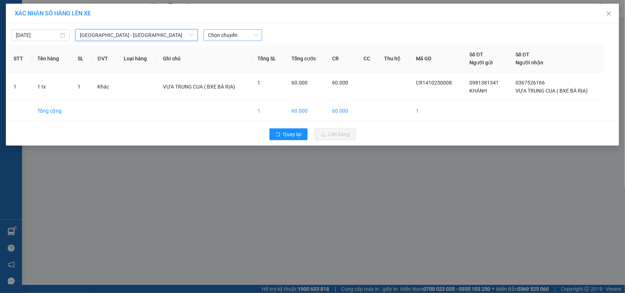
click at [243, 33] on span "Chọn chuyến" at bounding box center [232, 35] width 49 height 11
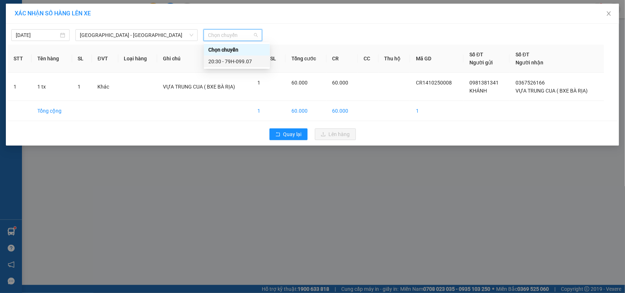
click at [240, 59] on div "20:30 - 79H-099.07" at bounding box center [236, 61] width 57 height 8
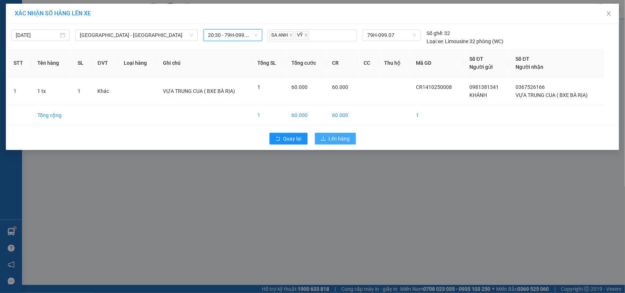
click at [345, 143] on span "Lên hàng" at bounding box center [339, 139] width 21 height 8
